Goal: Task Accomplishment & Management: Complete application form

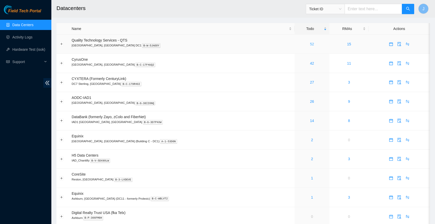
click at [310, 44] on link "52" at bounding box center [312, 44] width 4 height 4
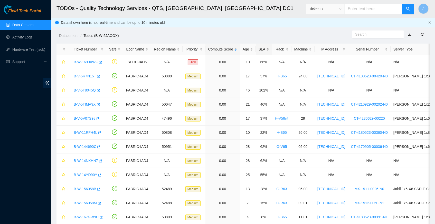
click at [269, 49] on div "SLA" at bounding box center [264, 49] width 11 height 6
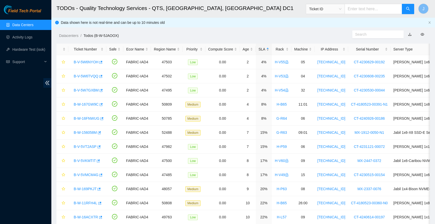
click at [269, 49] on div "SLA" at bounding box center [264, 49] width 11 height 6
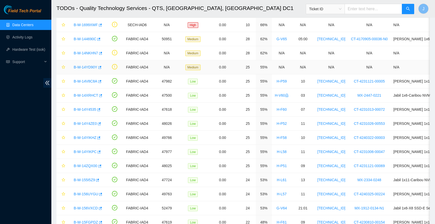
scroll to position [53, 0]
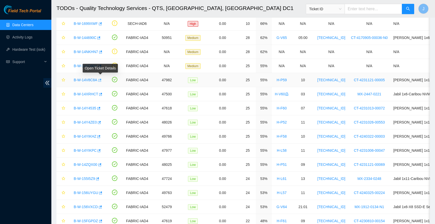
click at [101, 79] on icon "button" at bounding box center [100, 81] width 4 height 4
click at [30, 37] on link "Activity Logs" at bounding box center [22, 37] width 20 height 4
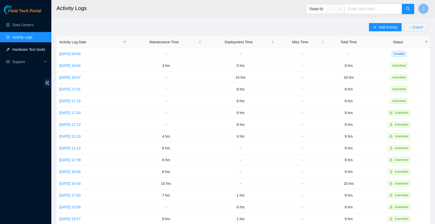
click at [25, 49] on link "Hardware Test (isok)" at bounding box center [28, 49] width 33 height 4
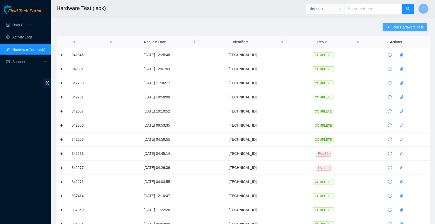
click at [404, 25] on span "Run Hardware Test" at bounding box center [407, 27] width 31 height 6
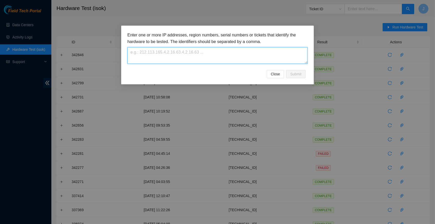
click at [143, 54] on textarea at bounding box center [217, 55] width 180 height 17
paste textarea "[TECHNICAL_ID]"
type textarea "[TECHNICAL_ID]"
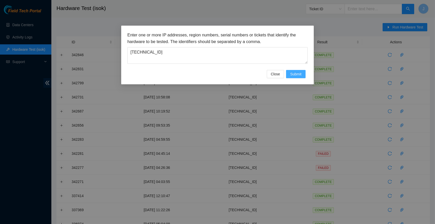
click at [300, 78] on button "Submit" at bounding box center [296, 74] width 20 height 8
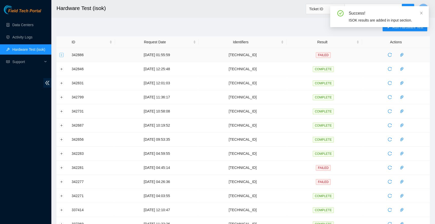
click at [62, 54] on button "Expand row" at bounding box center [62, 55] width 4 height 4
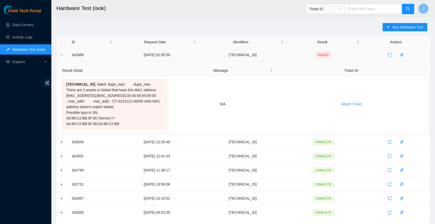
drag, startPoint x: 124, startPoint y: 127, endPoint x: 67, endPoint y: 55, distance: 91.4
click at [67, 55] on tbody "342886 26-09-2025 01:55:59 23.52.15.173 FAILED Result Detail Message Ticket ID …" at bounding box center [242, 226] width 373 height 356
copy tbody "342886 26-09-2025 01:55:59 23.52.15.173 FAILED Result Detail Message Ticket ID …"
click at [32, 25] on link "Data Centers" at bounding box center [22, 25] width 21 height 4
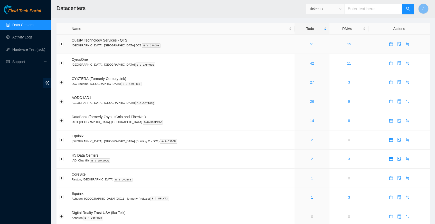
click at [310, 42] on link "51" at bounding box center [312, 44] width 4 height 4
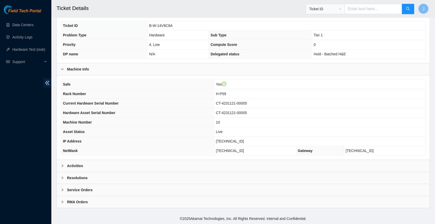
scroll to position [119, 0]
click at [62, 167] on icon "right" at bounding box center [62, 166] width 3 height 3
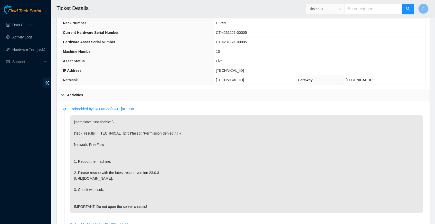
scroll to position [189, 0]
click at [230, 72] on span "23.52.15.173" at bounding box center [230, 70] width 28 height 4
copy span "23.52.15.173"
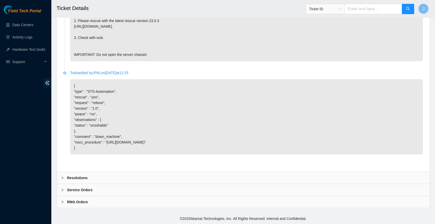
scroll to position [346, 0]
click at [61, 177] on icon "right" at bounding box center [62, 178] width 3 height 3
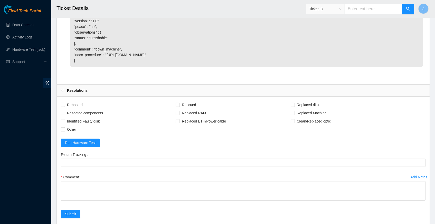
scroll to position [474, 0]
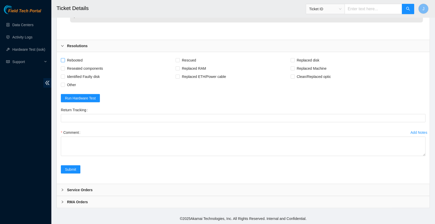
click at [62, 62] on input "Rebooted" at bounding box center [63, 60] width 4 height 4
checkbox input "true"
click at [179, 62] on input "Rescued" at bounding box center [178, 60] width 4 height 4
checkbox input "true"
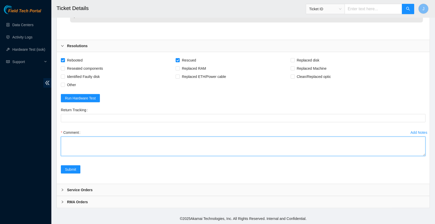
click at [96, 145] on textarea "Comment" at bounding box center [243, 147] width 365 height 20
paste textarea "342886 26-09-2025 01:55:59 23.52.15.173 FAILED Result Detail Message Ticket ID …"
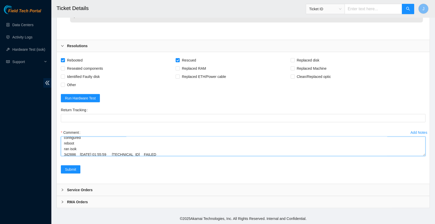
scroll to position [76, 0]
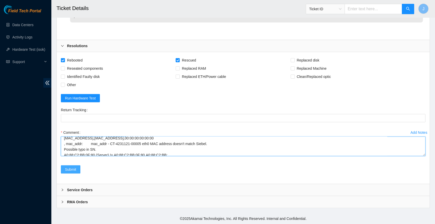
type textarea "verify server and rack info reboot machine rescued configured reboot ran isok 3…"
click at [70, 173] on span "Submit" at bounding box center [70, 170] width 11 height 6
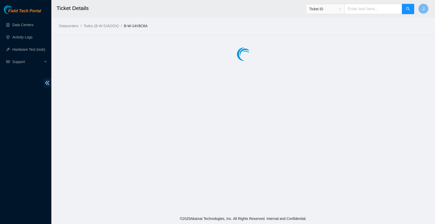
scroll to position [0, 0]
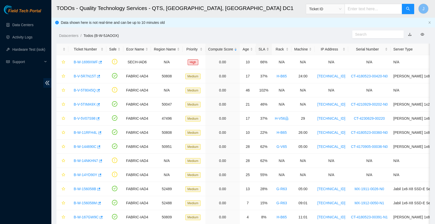
click at [269, 49] on div "SLA" at bounding box center [264, 49] width 11 height 6
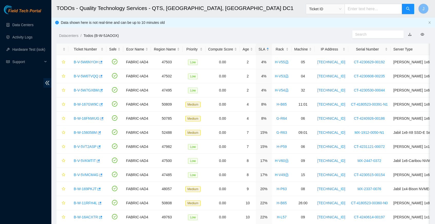
click at [269, 49] on div "SLA" at bounding box center [264, 49] width 11 height 6
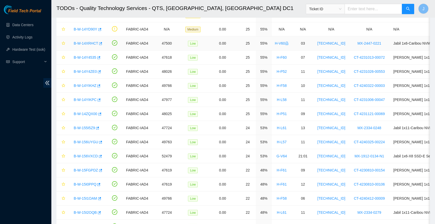
scroll to position [89, 0]
click at [100, 57] on icon "button" at bounding box center [99, 58] width 4 height 4
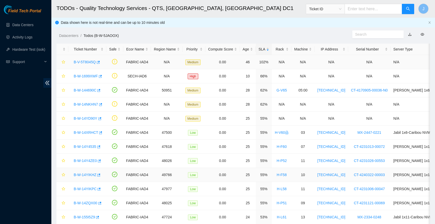
scroll to position [0, 0]
click at [34, 47] on link "Hardware Test (isok)" at bounding box center [28, 49] width 33 height 4
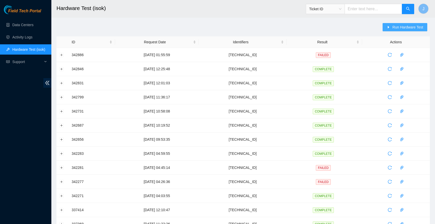
click at [404, 26] on span "Run Hardware Test" at bounding box center [407, 27] width 31 height 6
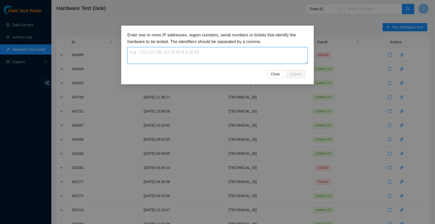
click at [153, 53] on textarea at bounding box center [217, 55] width 180 height 17
paste textarea "23.213.246.170"
type textarea "23.213.246.170"
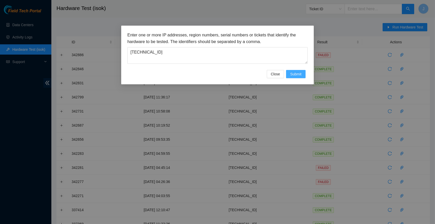
click at [300, 76] on span "Submit" at bounding box center [295, 74] width 11 height 6
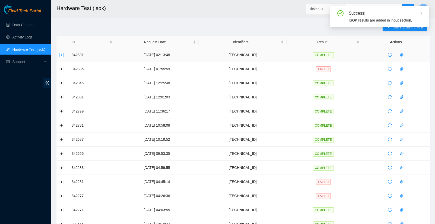
click at [60, 55] on button "Expand row" at bounding box center [62, 55] width 4 height 4
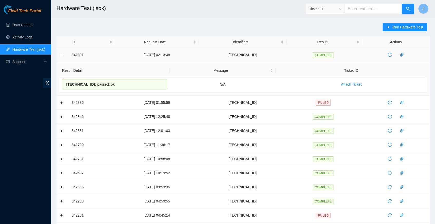
drag, startPoint x: 119, startPoint y: 85, endPoint x: 72, endPoint y: 55, distance: 55.3
click at [72, 55] on tbody "342891 26-09-2025 02:13:48 23.213.246.170 COMPLETE Result Detail Message Ticket…" at bounding box center [242, 206] width 373 height 316
copy tbody "342891 26-09-2025 02:13:48 23.213.246.170 COMPLETE Result Detail Message Ticket…"
click at [230, 20] on main "Hardware Test (isok) Ticket ID J Run Hardware Test ID Request Date Identifiers …" at bounding box center [243, 193] width 384 height 386
click at [31, 24] on link "Data Centers" at bounding box center [22, 25] width 21 height 4
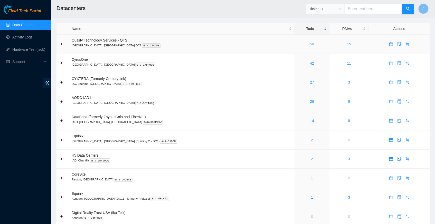
click at [310, 44] on link "50" at bounding box center [312, 44] width 4 height 4
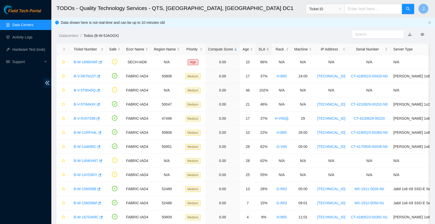
click at [269, 50] on div "SLA" at bounding box center [264, 49] width 11 height 6
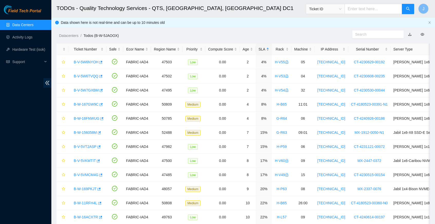
click at [269, 50] on div "SLA" at bounding box center [264, 49] width 11 height 6
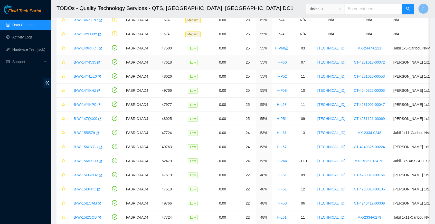
scroll to position [88, 0]
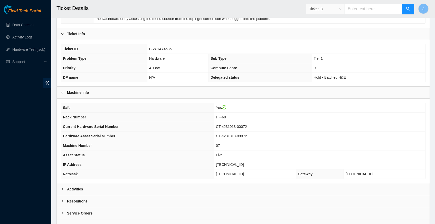
scroll to position [96, 0]
click at [62, 189] on icon "right" at bounding box center [62, 188] width 3 height 3
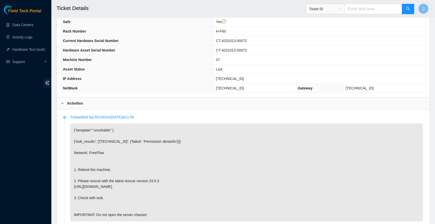
scroll to position [181, 0]
click at [226, 81] on span "[TECHNICAL_ID]" at bounding box center [230, 79] width 28 height 4
copy span "[TECHNICAL_ID]"
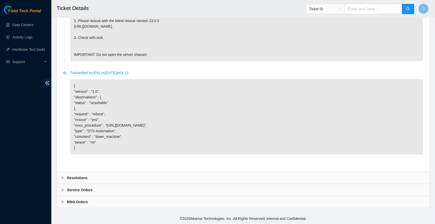
scroll to position [346, 0]
click at [62, 177] on div at bounding box center [64, 178] width 6 height 6
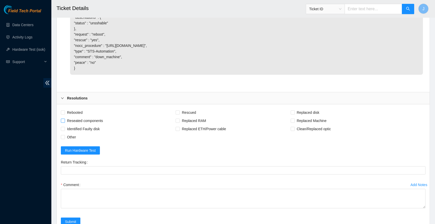
scroll to position [425, 0]
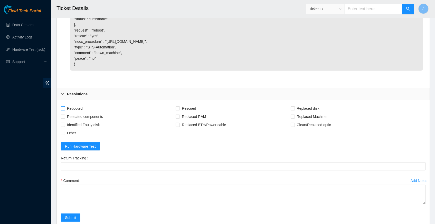
click at [63, 110] on input "Rebooted" at bounding box center [63, 109] width 4 height 4
checkbox input "true"
click at [179, 110] on input "Rescued" at bounding box center [178, 109] width 4 height 4
checkbox input "true"
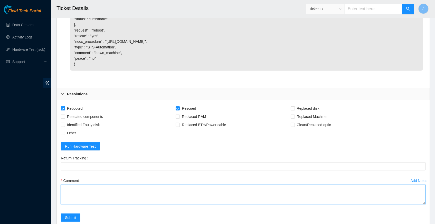
click at [102, 193] on textarea "Comment" at bounding box center [243, 195] width 365 height 20
paste textarea "342891 26-09-2025 02:13:48 23.213.246.170 COMPLETE Result Detail Message Ticket…"
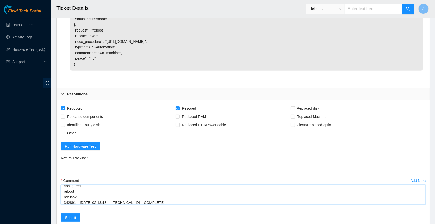
scroll to position [54, 0]
type textarea "verify server and rack info reboot machine rescued configured reboot ran isok 3…"
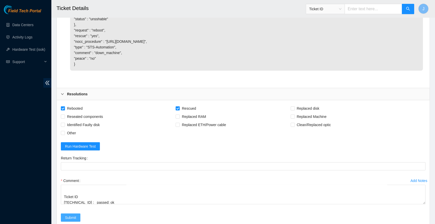
click at [72, 221] on span "Submit" at bounding box center [70, 218] width 11 height 6
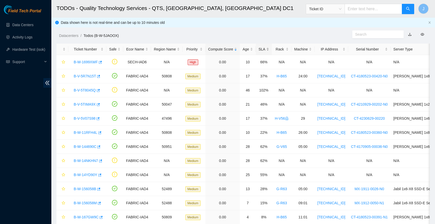
click at [268, 47] on div "SLA" at bounding box center [264, 49] width 11 height 6
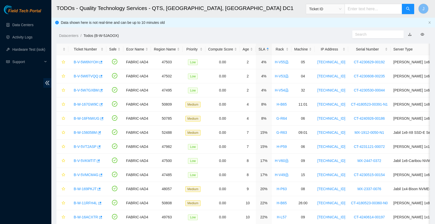
click at [268, 47] on div "SLA" at bounding box center [264, 49] width 11 height 6
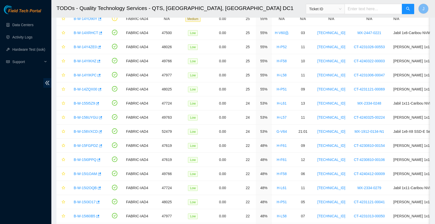
scroll to position [96, 0]
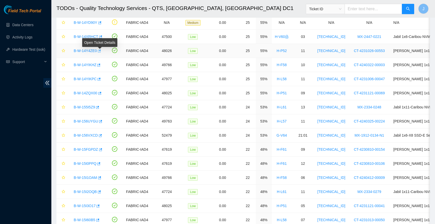
click at [102, 50] on div "Open Ticket Details" at bounding box center [99, 44] width 35 height 12
click at [100, 50] on icon "button" at bounding box center [99, 51] width 4 height 4
click at [26, 36] on link "Activity Logs" at bounding box center [22, 37] width 20 height 4
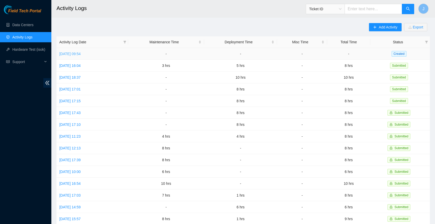
click at [81, 53] on link "Fri, 26 Sep 2025 09:54" at bounding box center [69, 54] width 21 height 4
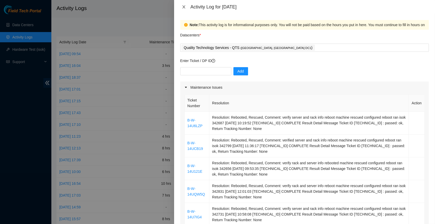
click at [184, 6] on icon "close" at bounding box center [184, 7] width 4 height 4
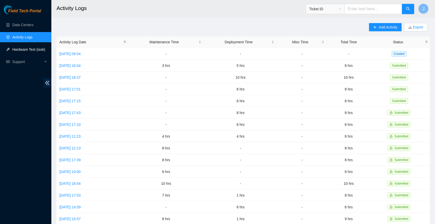
click at [38, 52] on link "Hardware Test (isok)" at bounding box center [28, 49] width 33 height 4
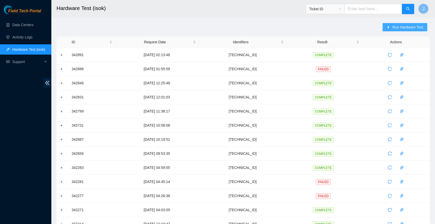
click at [395, 26] on span "Run Hardware Test" at bounding box center [407, 27] width 31 height 6
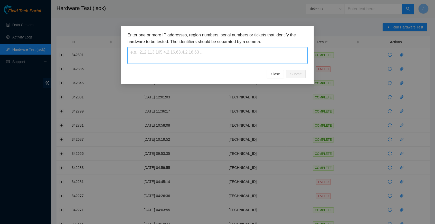
click at [171, 55] on textarea at bounding box center [217, 55] width 180 height 17
paste textarea "[TECHNICAL_ID]"
type textarea "[TECHNICAL_ID]"
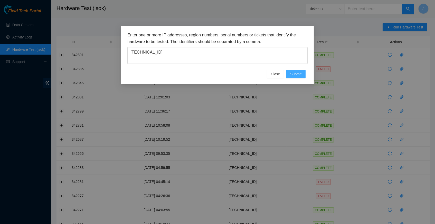
click at [300, 75] on span "Submit" at bounding box center [295, 74] width 11 height 6
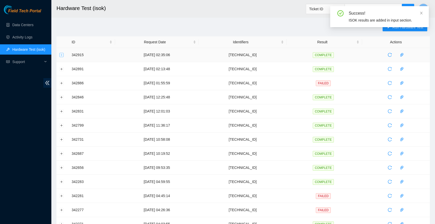
click at [62, 54] on button "Expand row" at bounding box center [62, 55] width 4 height 4
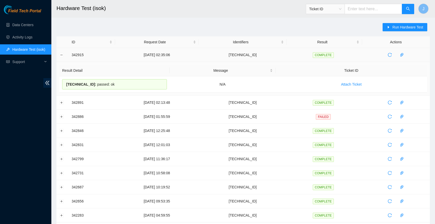
drag, startPoint x: 117, startPoint y: 84, endPoint x: 72, endPoint y: 55, distance: 52.9
click at [72, 55] on tbody "342915 26-09-2025 02:35:06 23.54.205.238 COMPLETE Result Detail Message Ticket …" at bounding box center [242, 206] width 373 height 316
copy tbody "342915 26-09-2025 02:35:06 23.54.205.238 COMPLETE Result Detail Message Ticket …"
click at [30, 39] on link "Activity Logs" at bounding box center [22, 37] width 20 height 4
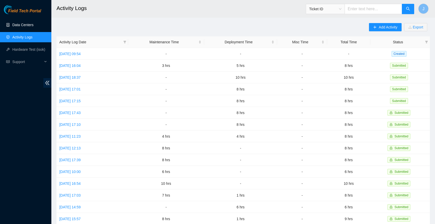
click at [30, 23] on link "Data Centers" at bounding box center [22, 25] width 21 height 4
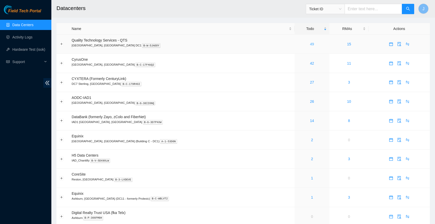
click at [310, 44] on link "49" at bounding box center [312, 44] width 4 height 4
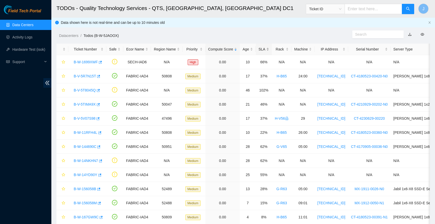
click at [269, 47] on div "SLA" at bounding box center [264, 49] width 11 height 6
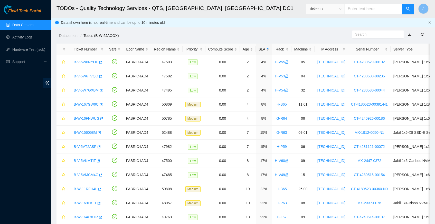
click at [269, 47] on div "SLA" at bounding box center [264, 49] width 11 height 6
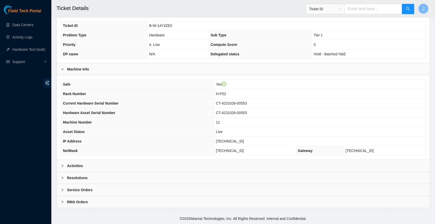
scroll to position [119, 0]
click at [63, 166] on icon "right" at bounding box center [62, 166] width 3 height 3
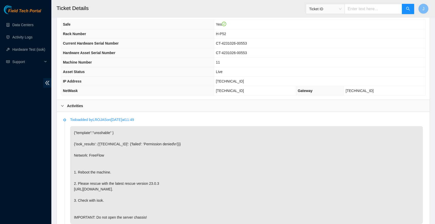
scroll to position [177, 0]
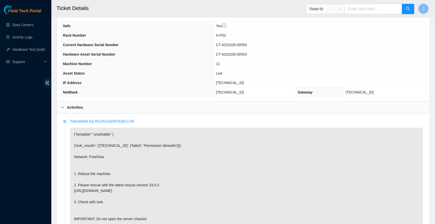
click at [235, 85] on span "[TECHNICAL_ID]" at bounding box center [230, 83] width 28 height 4
copy span "[TECHNICAL_ID]"
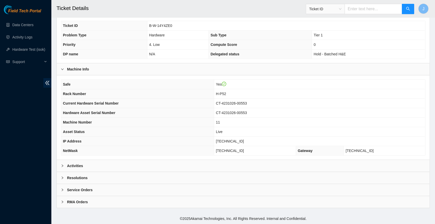
scroll to position [119, 0]
click at [62, 165] on div at bounding box center [64, 166] width 6 height 6
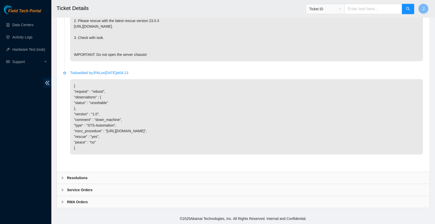
scroll to position [346, 0]
click at [64, 179] on div at bounding box center [64, 178] width 6 height 6
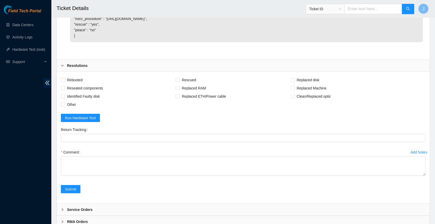
scroll to position [465, 0]
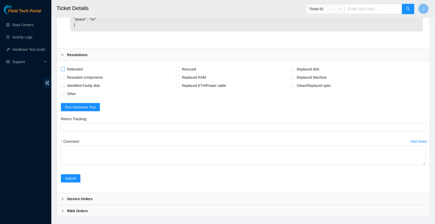
click at [64, 71] on input "Rebooted" at bounding box center [63, 69] width 4 height 4
checkbox input "true"
click at [179, 71] on input "Rescued" at bounding box center [178, 69] width 4 height 4
checkbox input "true"
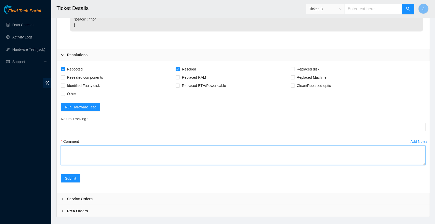
click at [86, 155] on textarea "Comment" at bounding box center [243, 156] width 365 height 20
paste textarea "342915 [DATE] 02:35:06 [TECHNICAL_ID] COMPLETE Result Detail Message Ticket ID …"
type textarea "verify rack and server info reboot machine rescued configured reboot ran isok 3…"
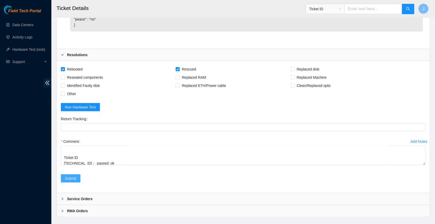
click at [72, 182] on span "Submit" at bounding box center [70, 179] width 11 height 6
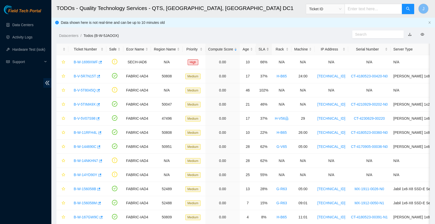
click at [269, 49] on div "SLA" at bounding box center [264, 49] width 11 height 6
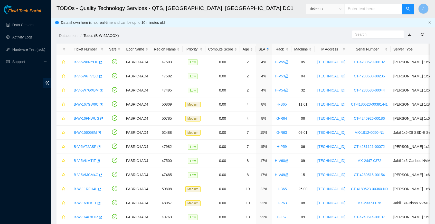
click at [269, 49] on div "SLA" at bounding box center [264, 49] width 11 height 6
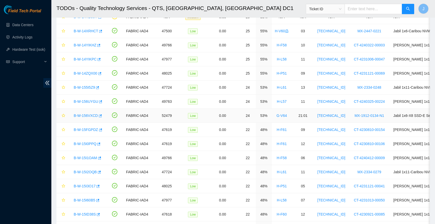
scroll to position [95, 0]
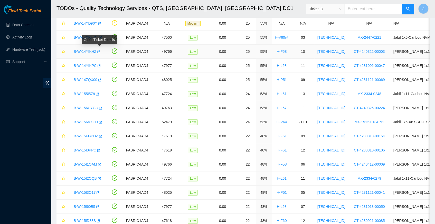
click at [101, 50] on icon "button" at bounding box center [99, 51] width 3 height 3
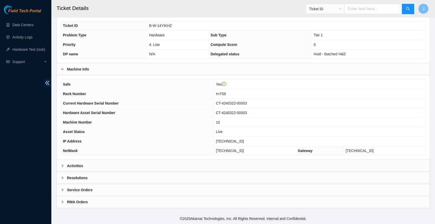
scroll to position [119, 0]
click at [64, 166] on icon "right" at bounding box center [62, 166] width 3 height 3
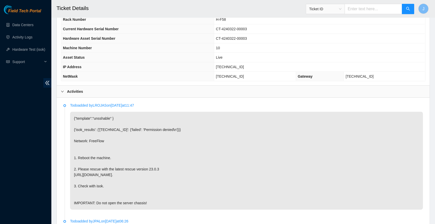
scroll to position [194, 0]
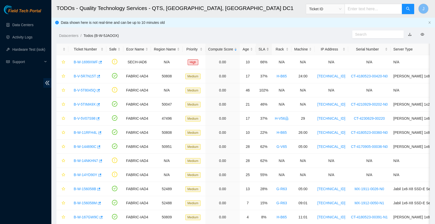
click at [269, 50] on div "SLA" at bounding box center [264, 49] width 11 height 6
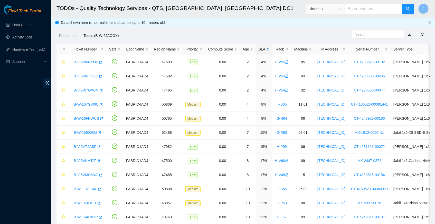
click at [269, 50] on div "SLA" at bounding box center [264, 49] width 11 height 6
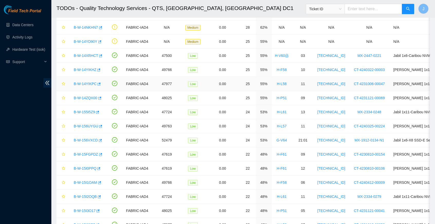
scroll to position [83, 0]
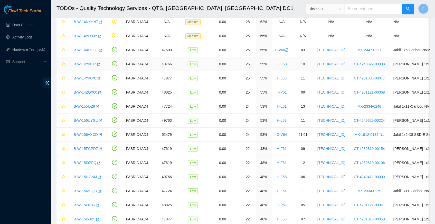
click at [170, 63] on td "49766" at bounding box center [167, 64] width 32 height 14
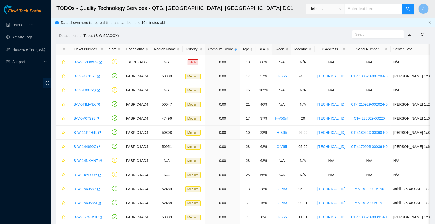
click at [288, 48] on div "Rack" at bounding box center [282, 49] width 14 height 6
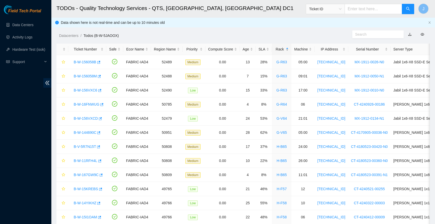
click at [288, 48] on div "Rack" at bounding box center [282, 49] width 14 height 6
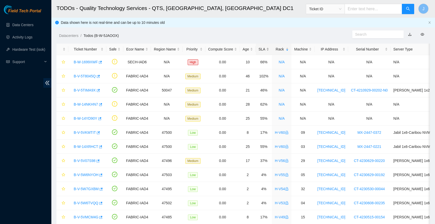
click at [266, 48] on div "SLA" at bounding box center [264, 49] width 11 height 6
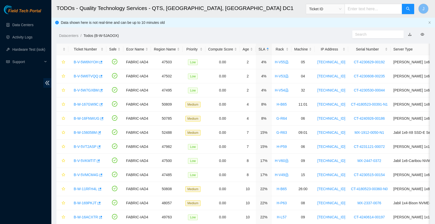
click at [266, 48] on div "SLA" at bounding box center [264, 49] width 11 height 6
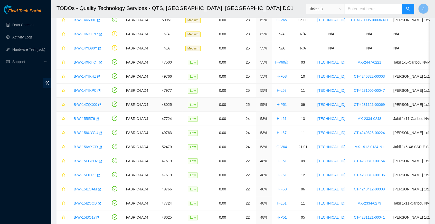
scroll to position [85, 0]
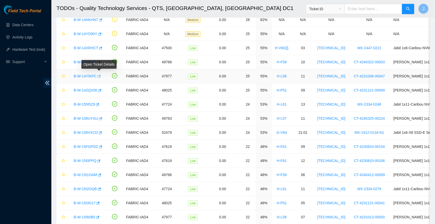
click at [101, 75] on icon "button" at bounding box center [99, 76] width 3 height 3
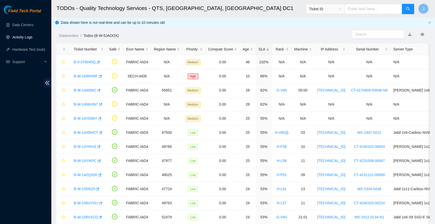
scroll to position [0, 0]
click at [26, 37] on link "Activity Logs" at bounding box center [22, 37] width 20 height 4
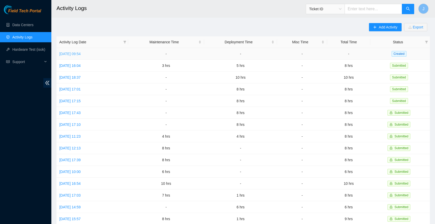
click at [81, 52] on link "Fri, 26 Sep 2025 09:54" at bounding box center [69, 54] width 21 height 4
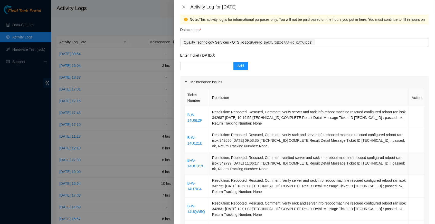
scroll to position [4, 0]
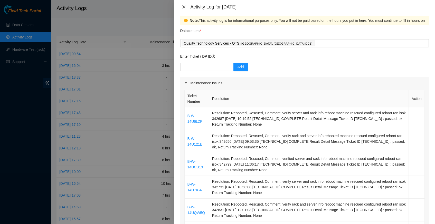
click at [183, 8] on icon "close" at bounding box center [184, 7] width 4 height 4
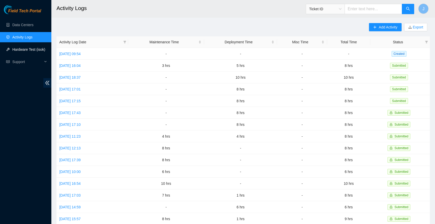
click at [25, 52] on link "Hardware Test (isok)" at bounding box center [28, 49] width 33 height 4
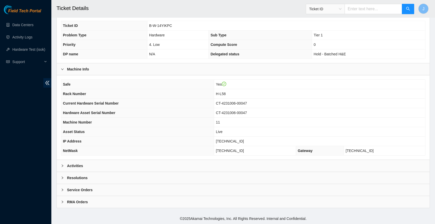
scroll to position [119, 0]
click at [63, 168] on icon "right" at bounding box center [62, 166] width 3 height 3
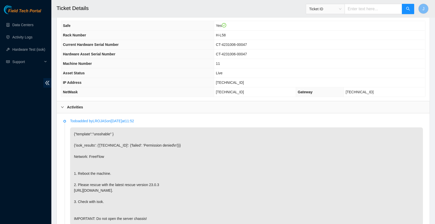
scroll to position [179, 0]
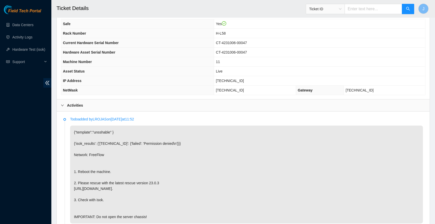
click at [229, 82] on span "[TECHNICAL_ID]" at bounding box center [230, 81] width 28 height 4
copy span "[TECHNICAL_ID]"
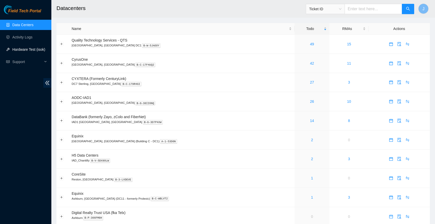
click at [17, 52] on link "Hardware Test (isok)" at bounding box center [28, 49] width 33 height 4
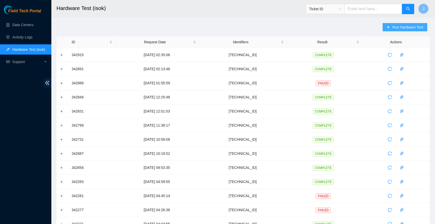
click at [399, 28] on span "Run Hardware Test" at bounding box center [407, 27] width 31 height 6
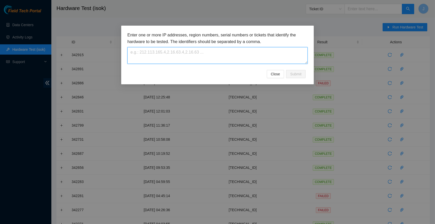
click at [168, 56] on textarea at bounding box center [217, 55] width 180 height 17
paste textarea "[TECHNICAL_ID]"
type textarea "[TECHNICAL_ID]"
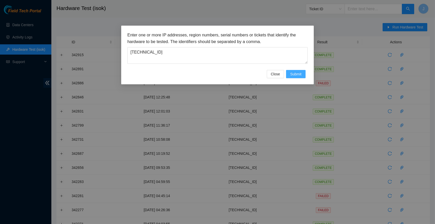
click at [301, 75] on span "Submit" at bounding box center [295, 74] width 11 height 6
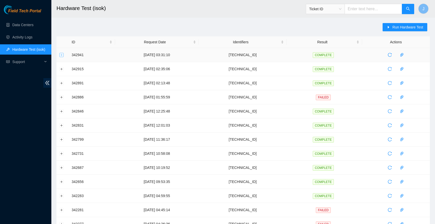
click at [63, 54] on button "Expand row" at bounding box center [62, 55] width 4 height 4
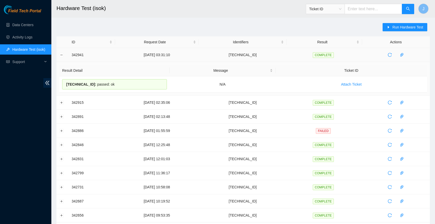
drag, startPoint x: 114, startPoint y: 85, endPoint x: 71, endPoint y: 56, distance: 52.7
click at [71, 56] on tbody "342941 [DATE] 03:31:10 [TECHNICAL_ID] COMPLETE Result Detail Message Ticket ID …" at bounding box center [242, 206] width 373 height 316
copy tbody "342941 [DATE] 03:31:10 [TECHNICAL_ID] COMPLETE Result Detail Message Ticket ID …"
click at [19, 26] on link "Data Centers" at bounding box center [22, 25] width 21 height 4
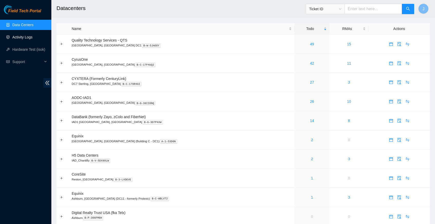
click at [20, 37] on link "Activity Logs" at bounding box center [22, 37] width 20 height 4
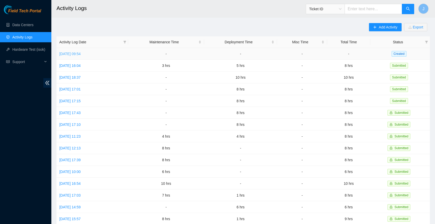
click at [81, 55] on link "[DATE] 09:54" at bounding box center [69, 54] width 21 height 4
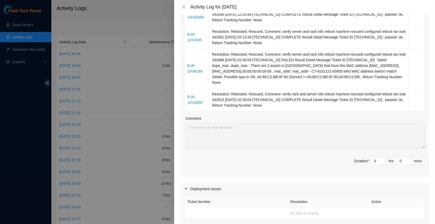
scroll to position [246, 0]
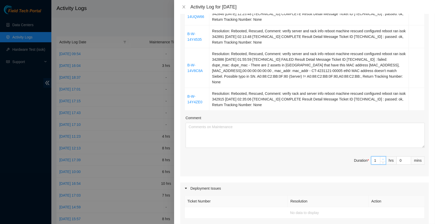
type input "1"
click at [382, 158] on span "up" at bounding box center [383, 159] width 3 height 3
click at [382, 157] on span "Increase Value" at bounding box center [383, 159] width 6 height 5
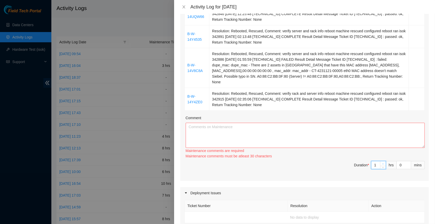
type input "2"
click at [382, 154] on div "Maintenance comments must be atleast 30 characters" at bounding box center [305, 156] width 239 height 5
click at [382, 152] on div "Maintenance comments must be atleast 30 characters" at bounding box center [305, 152] width 239 height 0
type input "3"
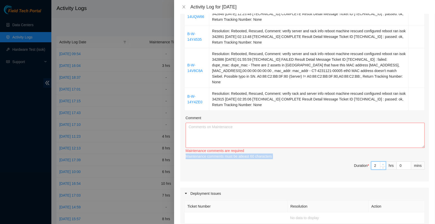
type input "3"
click at [382, 162] on span "Increase Value" at bounding box center [383, 164] width 6 height 5
type input "4"
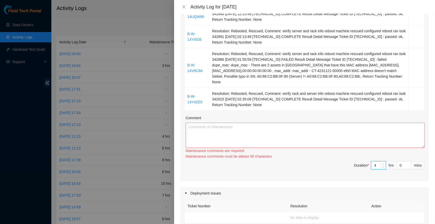
type input "5"
click at [382, 162] on span "Increase Value" at bounding box center [383, 164] width 6 height 5
type input "6"
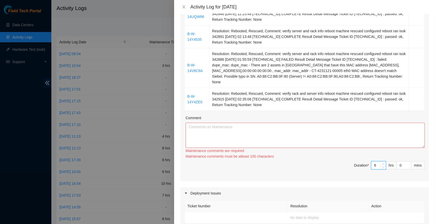
click at [382, 162] on span "Increase Value" at bounding box center [383, 164] width 6 height 5
type input "7"
click at [383, 164] on icon "up" at bounding box center [383, 165] width 2 height 2
type input "6"
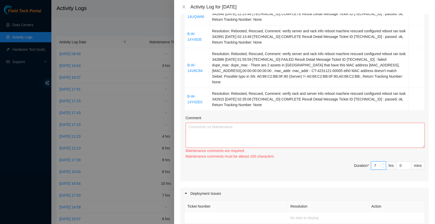
type input "6"
click at [382, 166] on span "down" at bounding box center [383, 167] width 3 height 3
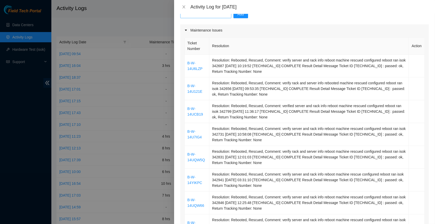
scroll to position [13, 0]
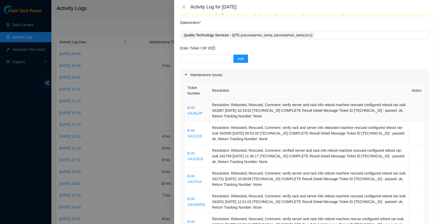
drag, startPoint x: 319, startPoint y: 131, endPoint x: 187, endPoint y: 106, distance: 134.8
click at [187, 106] on tbody "B-W-14U6LZP Resolution: Rebooted, Rescued, Comment: verify server and rack info…" at bounding box center [305, 221] width 240 height 245
copy tbody "B-W-14U6LZP Resolution: Rebooted, Rescued, Comment: verify server and rack info…"
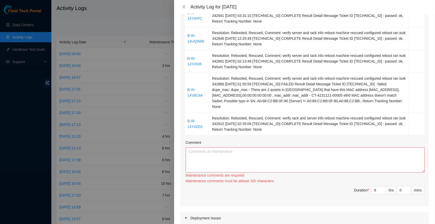
scroll to position [259, 0]
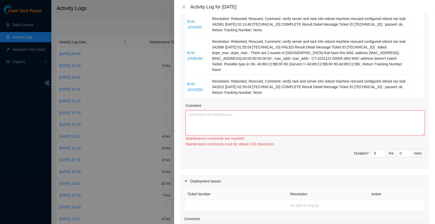
click at [240, 112] on textarea "Comment" at bounding box center [305, 123] width 239 height 25
paste textarea "B-W-14U6LZP Resolution: Rebooted, Rescued, Comment: verify server and rack info…"
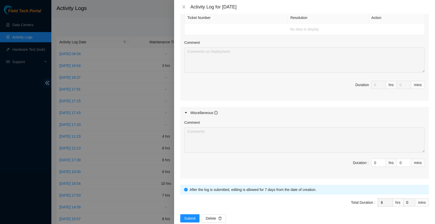
scroll to position [430, 0]
type textarea "B-W-14U6LZP Resolution: Rebooted, Rescued, Comment: verify server and rack info…"
click at [190, 216] on span "Submit" at bounding box center [189, 219] width 11 height 6
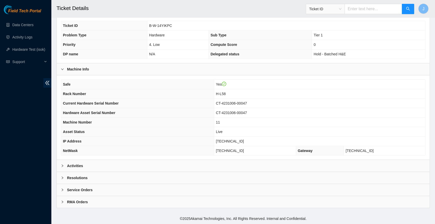
scroll to position [119, 0]
click at [62, 166] on icon "right" at bounding box center [62, 166] width 3 height 3
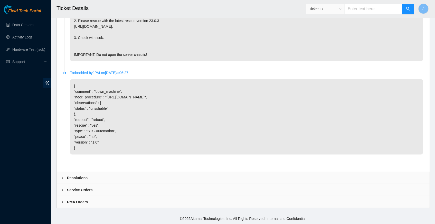
click at [62, 179] on icon "right" at bounding box center [62, 178] width 3 height 3
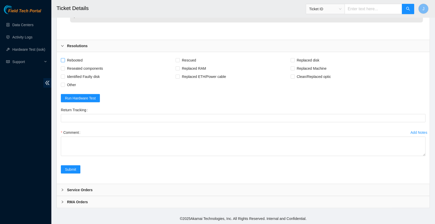
scroll to position [478, 0]
click at [64, 62] on input "Rebooted" at bounding box center [63, 60] width 4 height 4
checkbox input "true"
click at [179, 61] on input "Rescued" at bounding box center [178, 60] width 4 height 4
checkbox input "true"
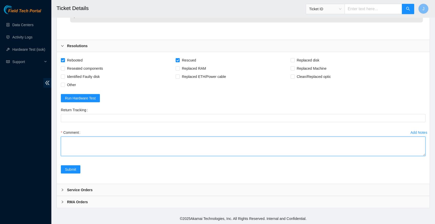
click at [86, 141] on textarea "Comment" at bounding box center [243, 147] width 365 height 20
paste textarea "342941 26-09-2025 03:31:10 23.52.15.238 COMPLETE Result Detail Message Ticket I…"
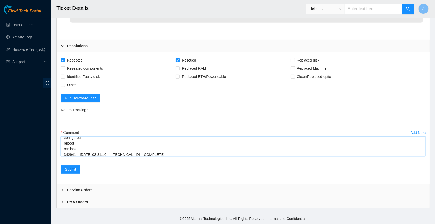
scroll to position [54, 0]
type textarea "verify server and rack info reboot machine rescue configured reboot ran isok 34…"
click at [73, 171] on span "Submit" at bounding box center [70, 170] width 11 height 6
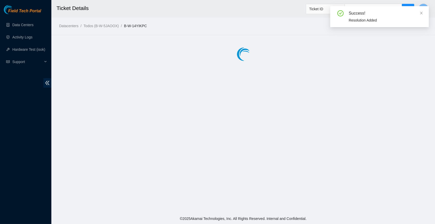
scroll to position [0, 0]
